Goal: Find specific page/section: Find specific page/section

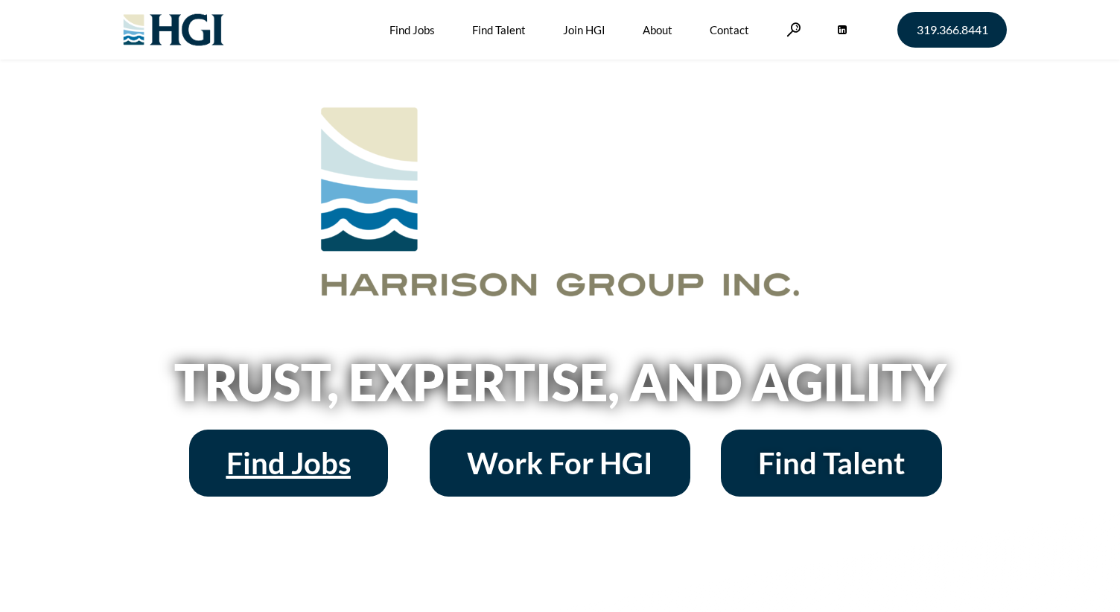
click at [299, 474] on span "Find Jobs" at bounding box center [288, 463] width 124 height 30
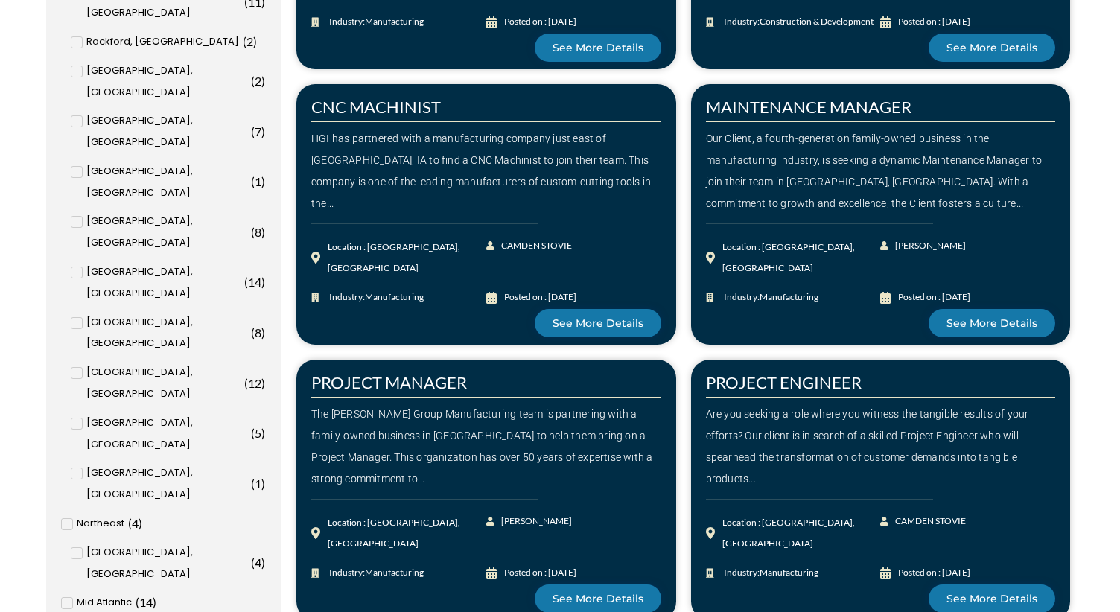
scroll to position [894, 0]
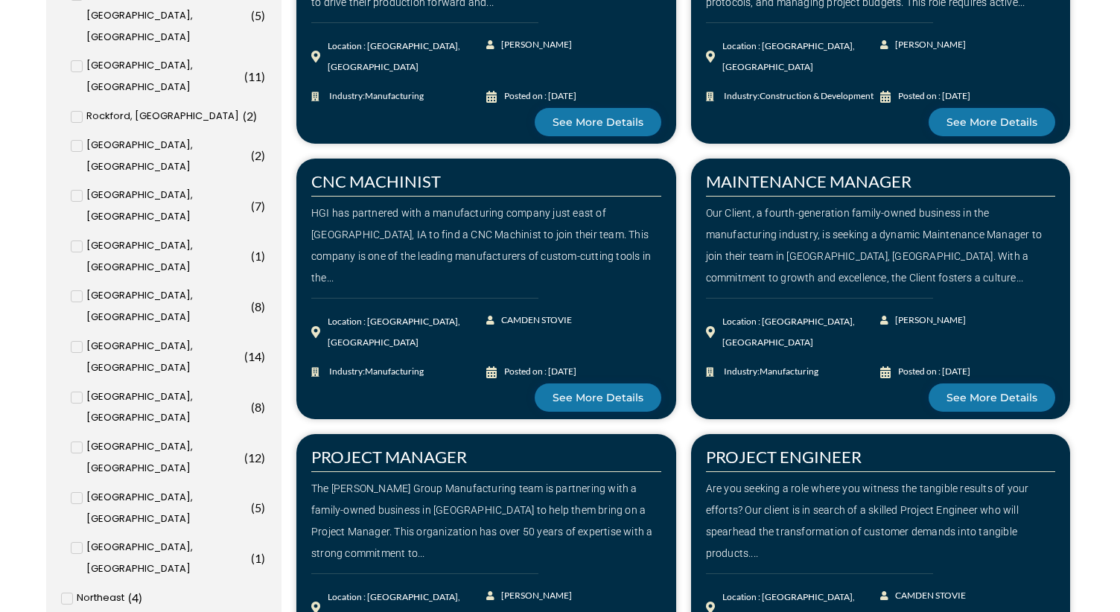
click at [75, 292] on icon at bounding box center [76, 296] width 5 height 9
click at [0, 0] on input "[GEOGRAPHIC_DATA], [GEOGRAPHIC_DATA] ( 8 )" at bounding box center [0, 0] width 0 height 0
